Goal: Task Accomplishment & Management: Complete application form

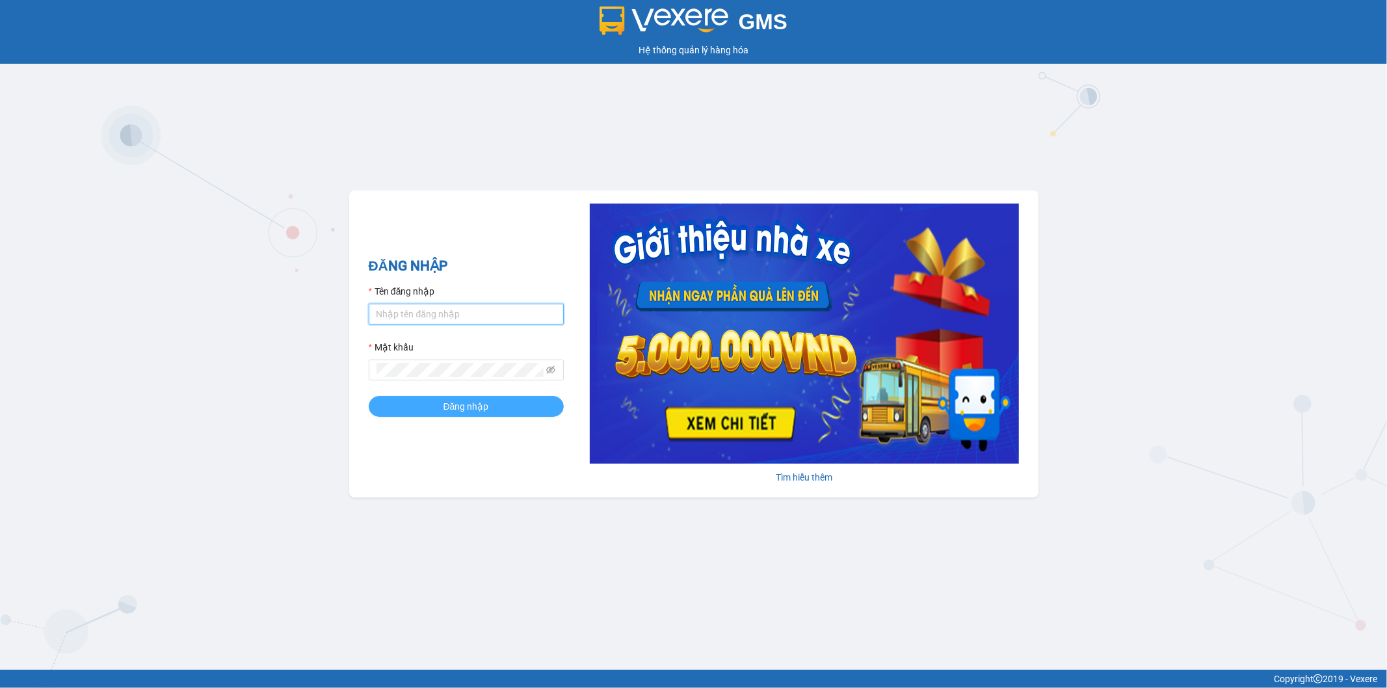
type input "ngoc.taithang"
click at [446, 397] on button "Đăng nhập" at bounding box center [466, 406] width 195 height 21
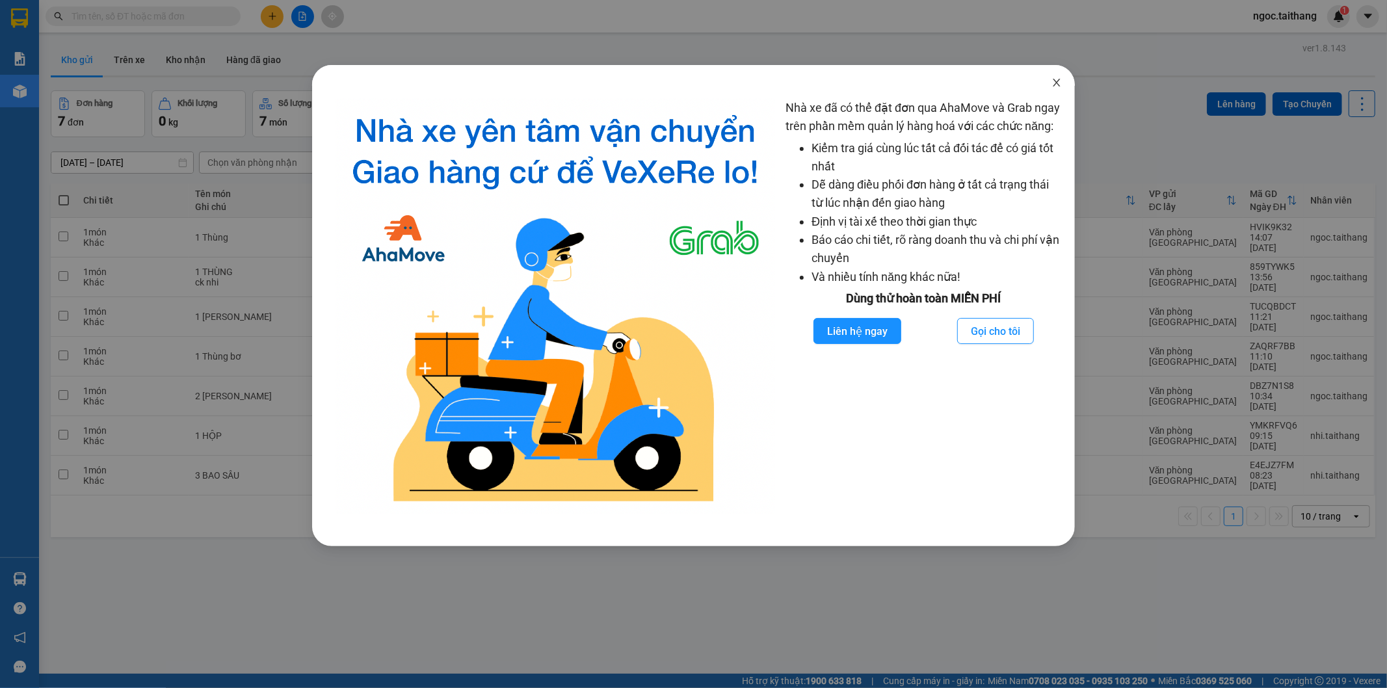
click at [1052, 83] on icon "close" at bounding box center [1057, 82] width 10 height 10
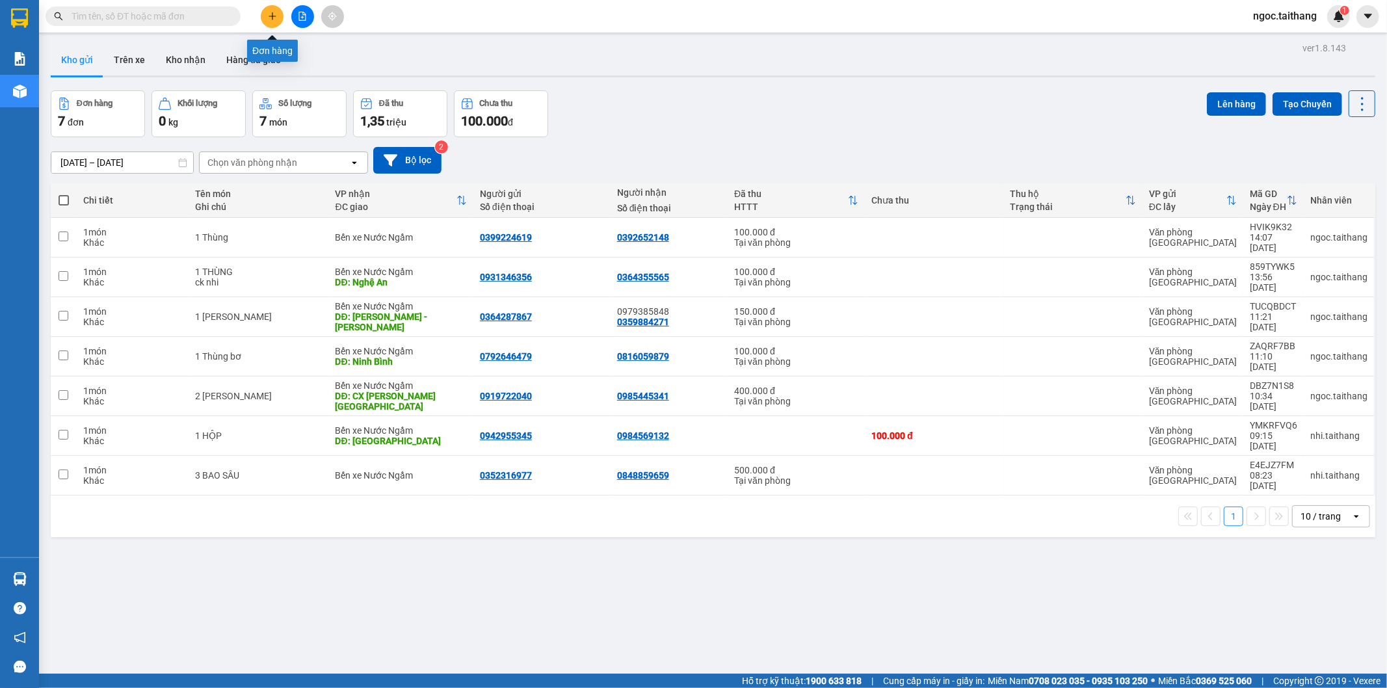
click at [276, 16] on icon "plus" at bounding box center [272, 16] width 9 height 9
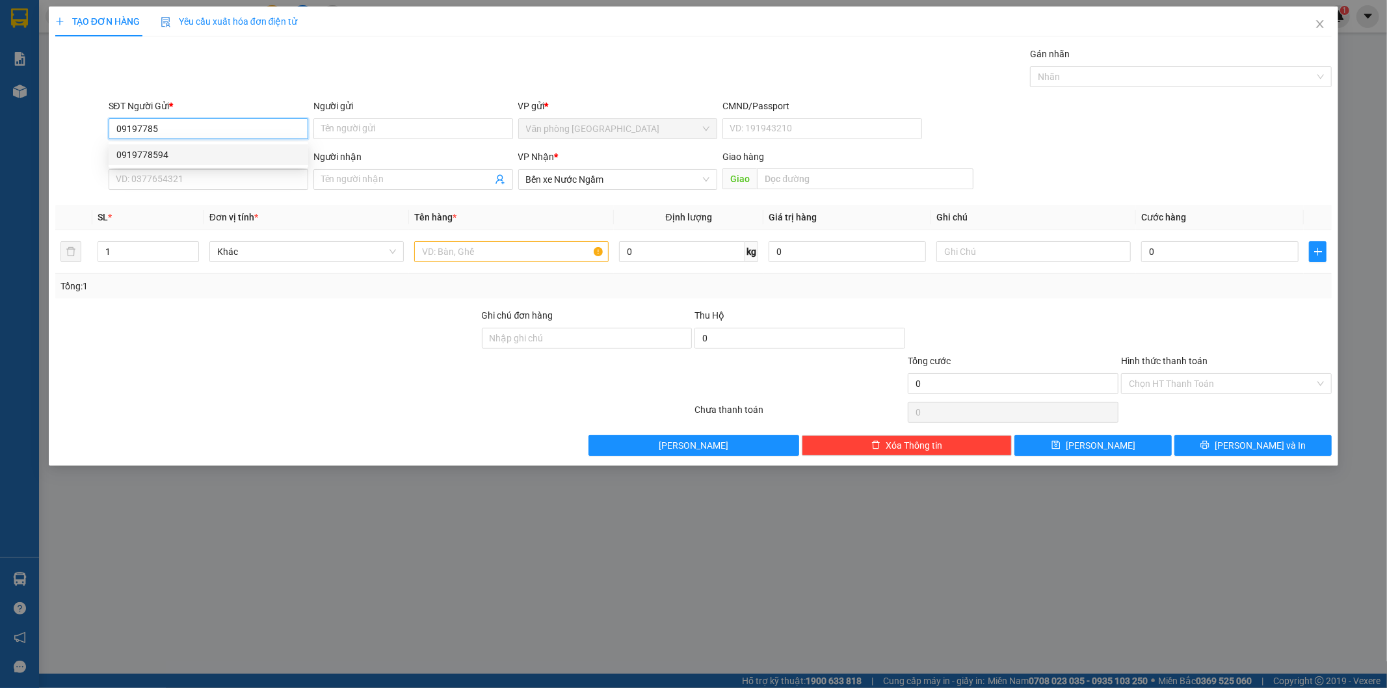
click at [174, 153] on div "0919778594" at bounding box center [208, 155] width 184 height 14
type input "0919778594"
type input "100.000"
type input "0919778594"
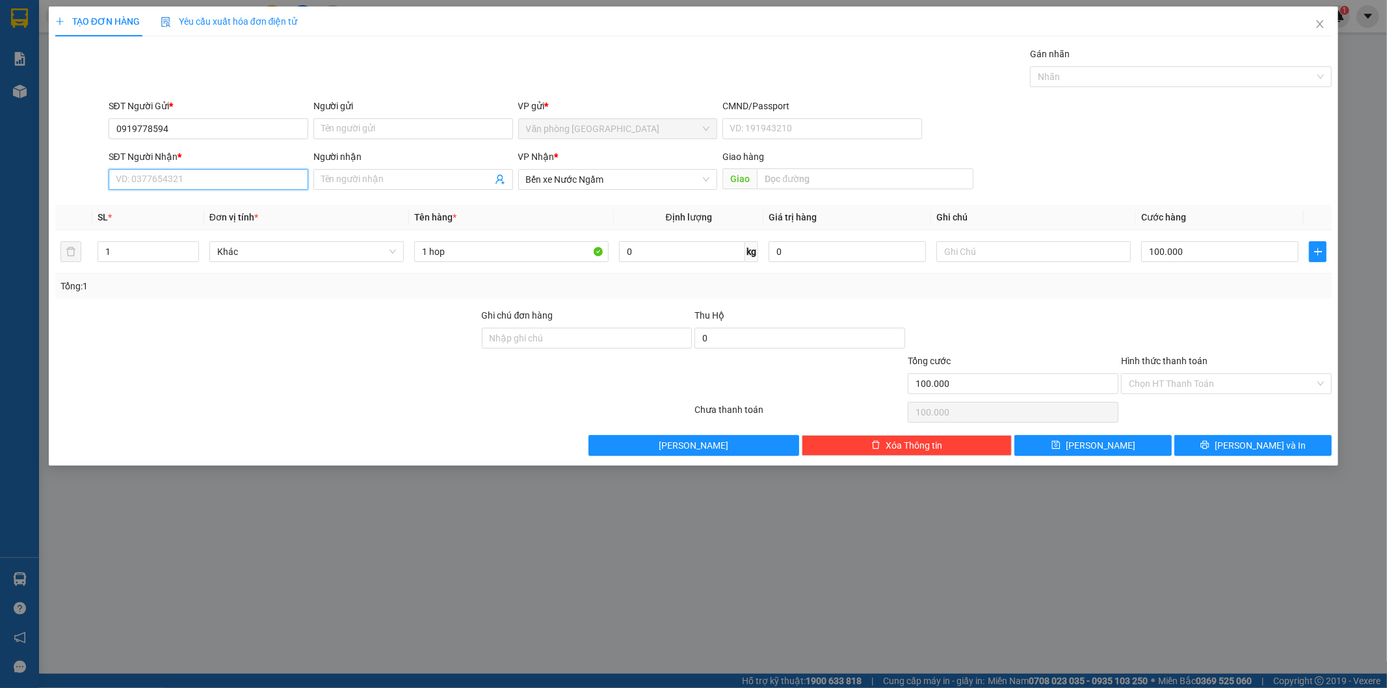
click at [159, 189] on input "SĐT Người Nhận *" at bounding box center [209, 179] width 200 height 21
click at [159, 209] on div "0988673793" at bounding box center [208, 205] width 184 height 14
type input "0988673793"
click at [1187, 391] on input "Hình thức thanh toán" at bounding box center [1222, 384] width 186 height 20
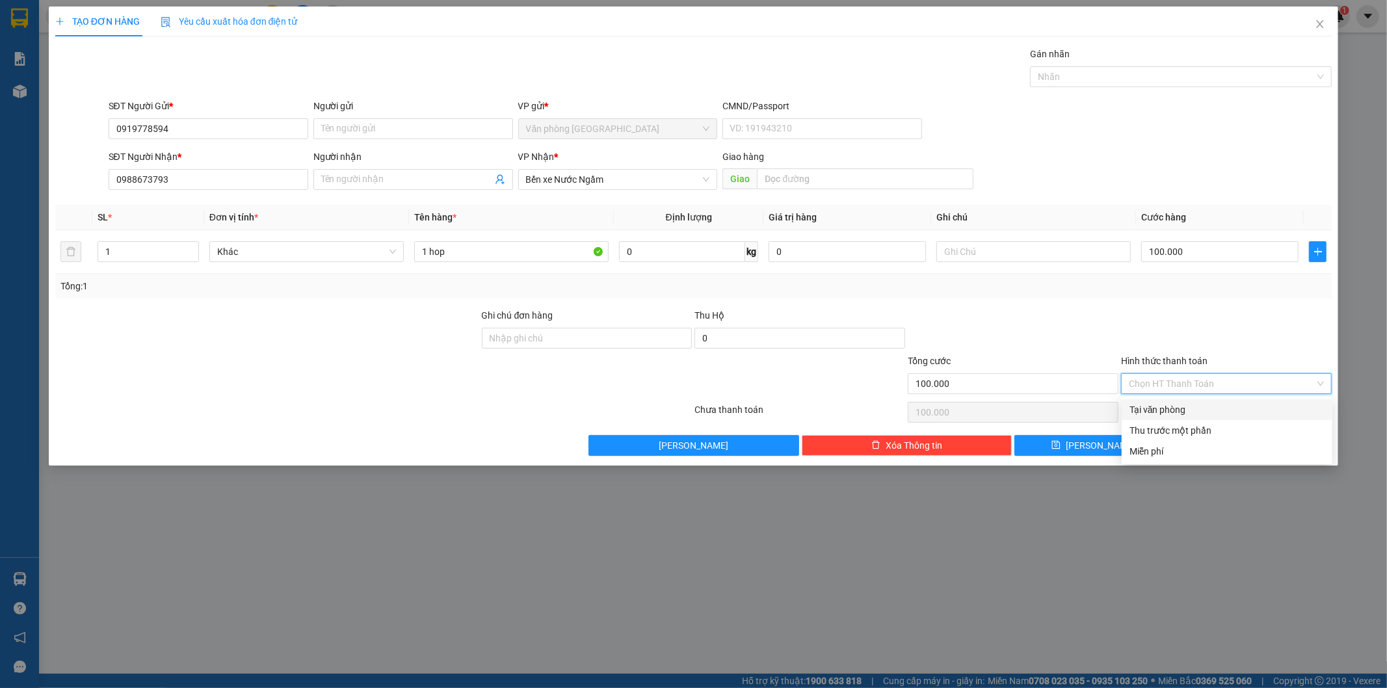
click at [1173, 414] on div "Tại văn phòng" at bounding box center [1227, 410] width 195 height 14
type input "0"
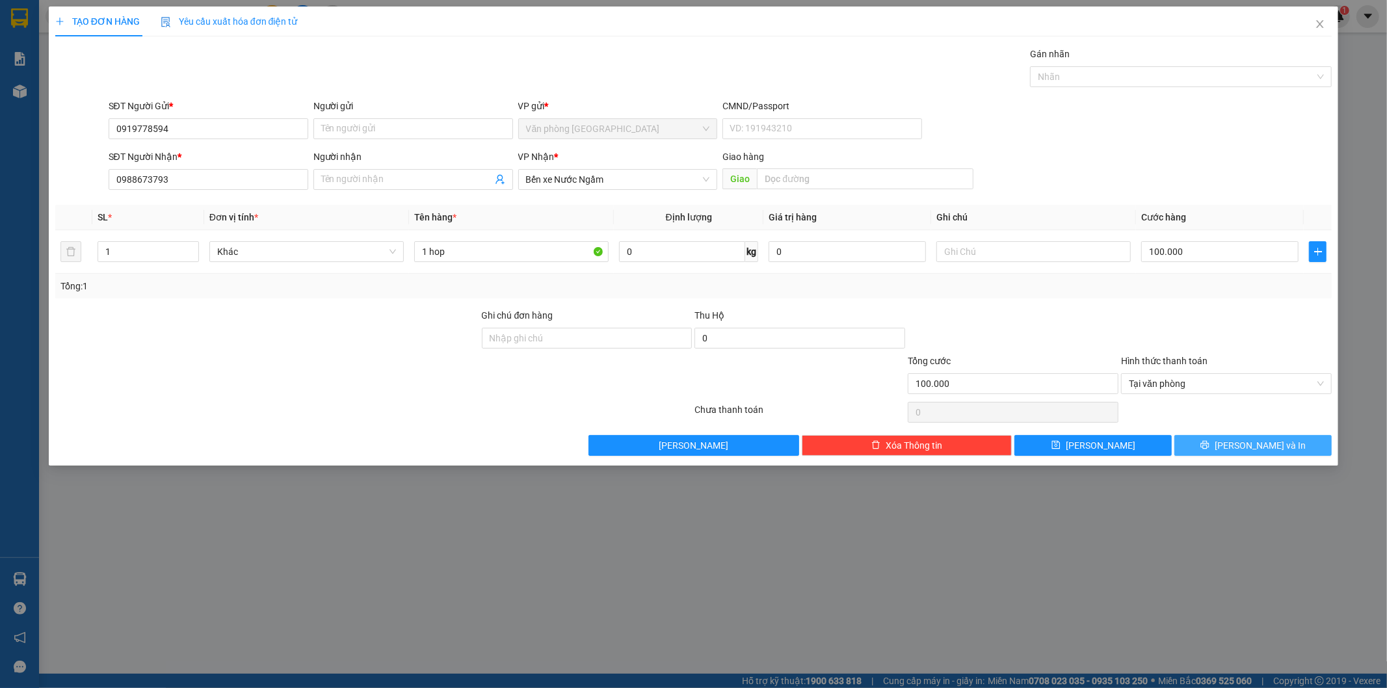
click at [1252, 449] on span "[PERSON_NAME] và In" at bounding box center [1260, 445] width 91 height 14
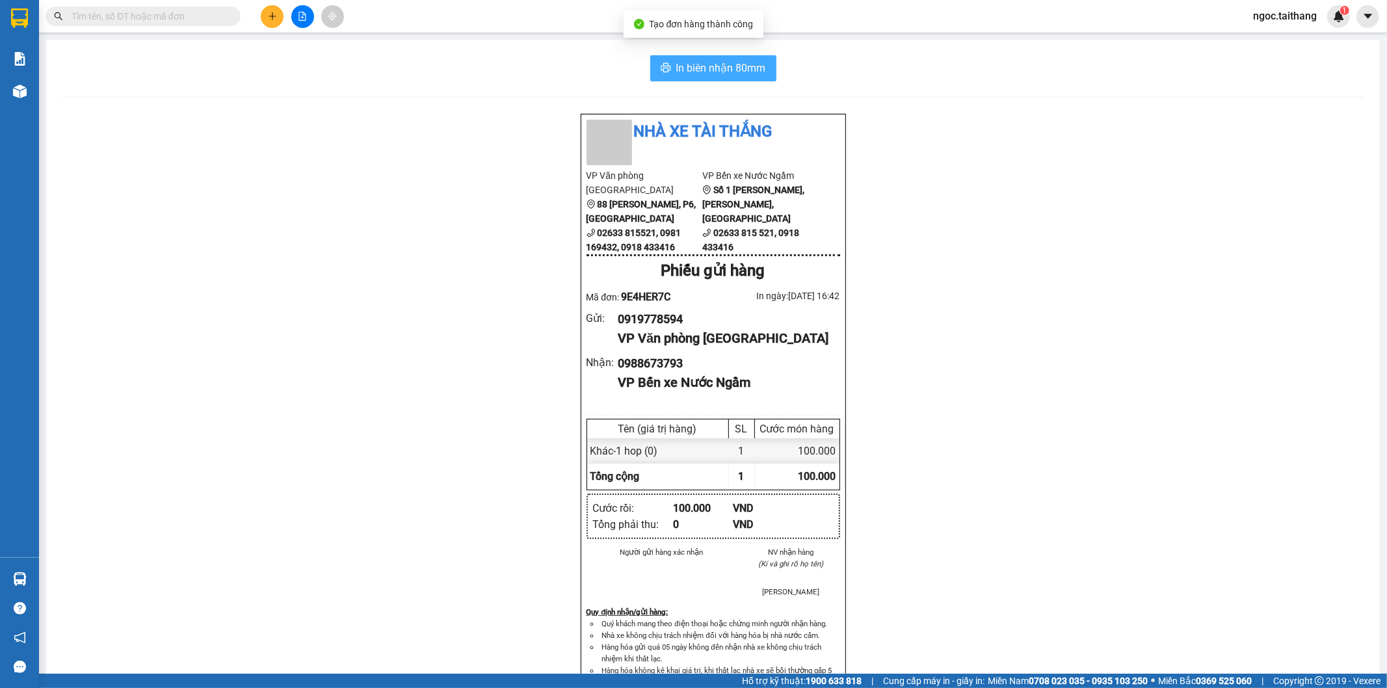
click at [735, 68] on span "In biên nhận 80mm" at bounding box center [721, 68] width 90 height 16
